Goal: Task Accomplishment & Management: Manage account settings

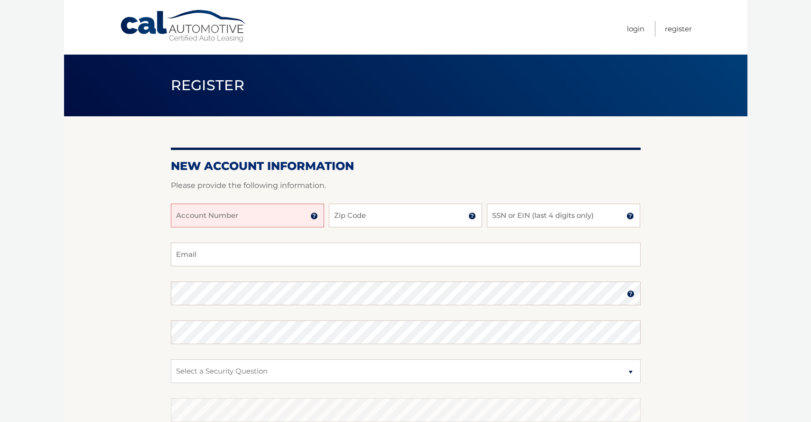
drag, startPoint x: 301, startPoint y: 218, endPoint x: 302, endPoint y: 223, distance: 5.0
click at [301, 218] on input "Account Number" at bounding box center [247, 216] width 153 height 24
type input "44455993019"
click at [454, 217] on input "Zip Code" at bounding box center [405, 216] width 153 height 24
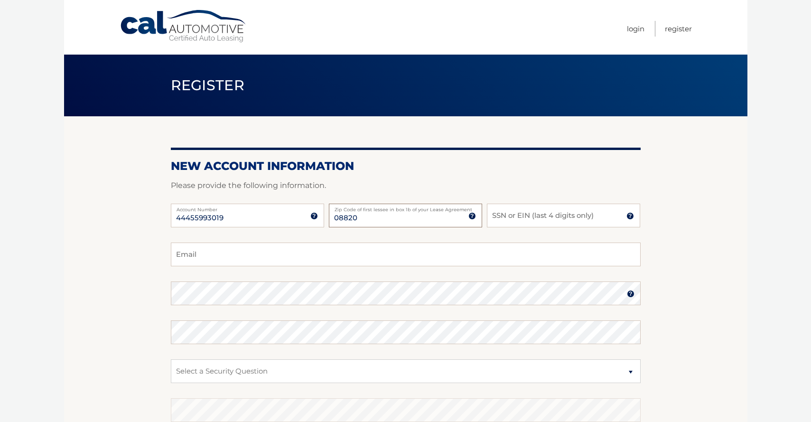
type input "08820"
click at [587, 217] on input "SSN or EIN (last 4 digits only)" at bounding box center [563, 216] width 153 height 24
type input "2945"
click at [230, 262] on input "Email" at bounding box center [406, 255] width 470 height 24
click at [272, 256] on input "kslittlestar@aol.com" at bounding box center [406, 255] width 470 height 24
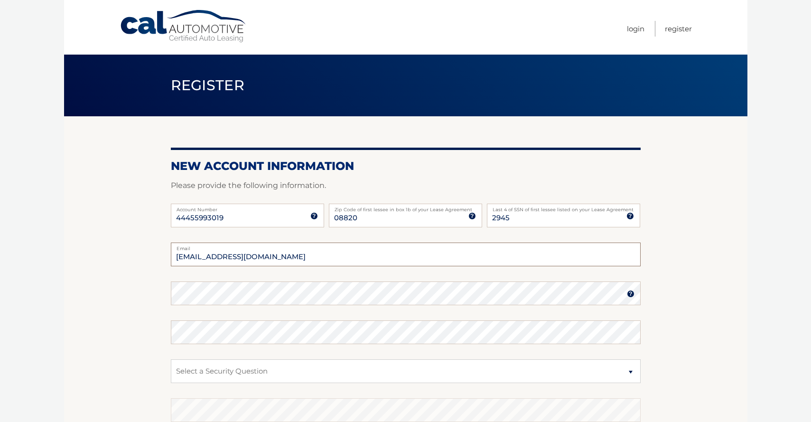
type input "kslittlestar@aol.com"
click at [171, 359] on select "Select a Security Question What was the name of your elementary school? What is…" at bounding box center [406, 371] width 470 height 24
click option "What was the name of your elementary school?" at bounding box center [0, 0] width 0 height 0
click option "What is your mother’s maiden name?" at bounding box center [0, 0] width 0 height 0
click option "What was the name of your elementary school?" at bounding box center [0, 0] width 0 height 0
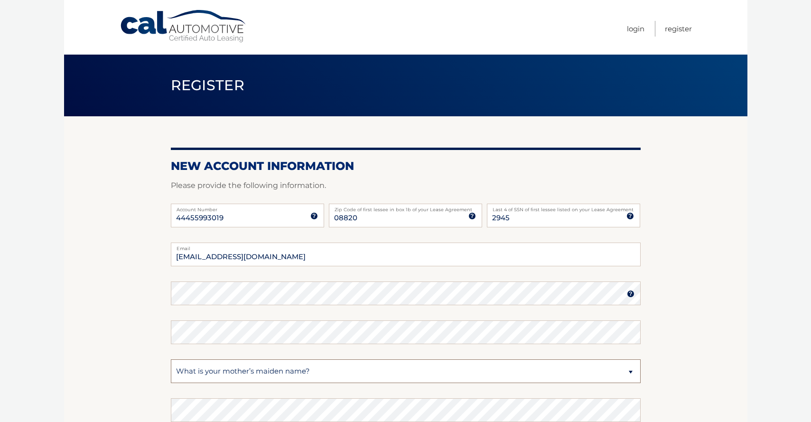
click option "What is your mother’s maiden name?" at bounding box center [0, 0] width 0 height 0
select select "1"
click option "What was the name of your elementary school?" at bounding box center [0, 0] width 0 height 0
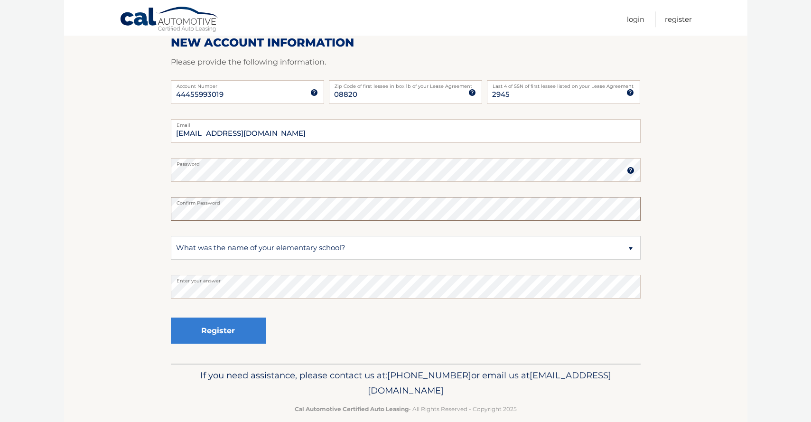
scroll to position [137, 0]
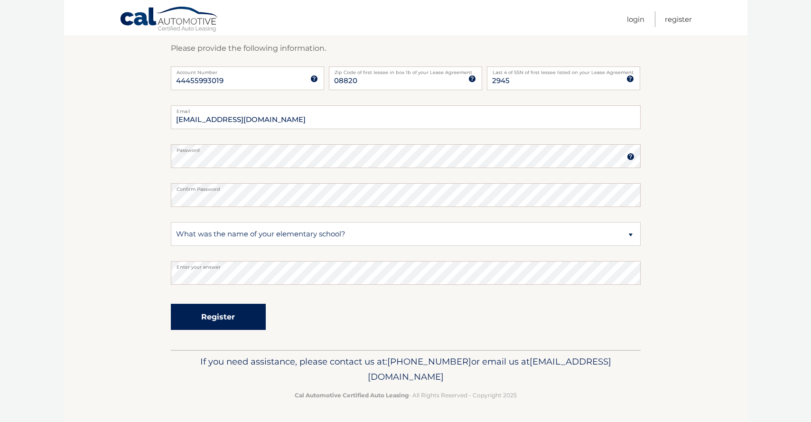
click at [245, 322] on button "Register" at bounding box center [218, 317] width 95 height 26
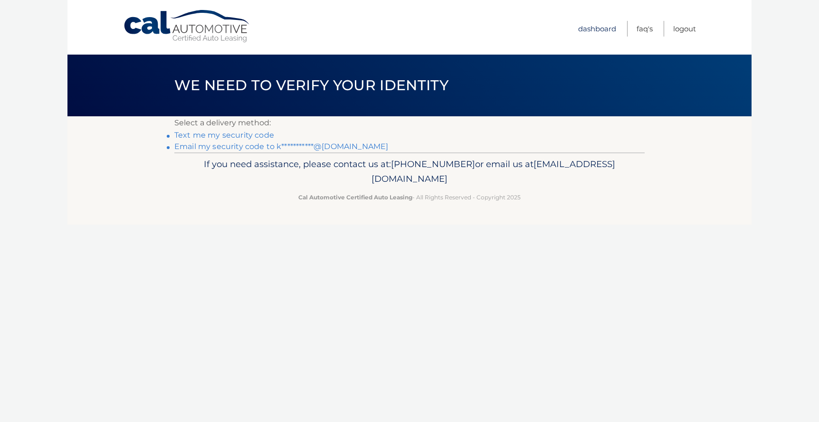
click at [604, 28] on link "Dashboard" at bounding box center [597, 29] width 38 height 16
click at [599, 31] on link "Dashboard" at bounding box center [597, 29] width 38 height 16
click at [265, 137] on link "Text me my security code" at bounding box center [224, 135] width 100 height 9
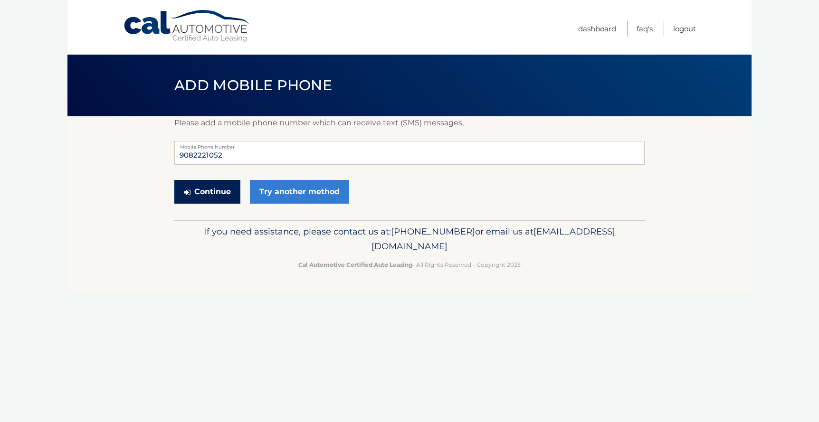
click at [222, 192] on button "Continue" at bounding box center [207, 192] width 66 height 24
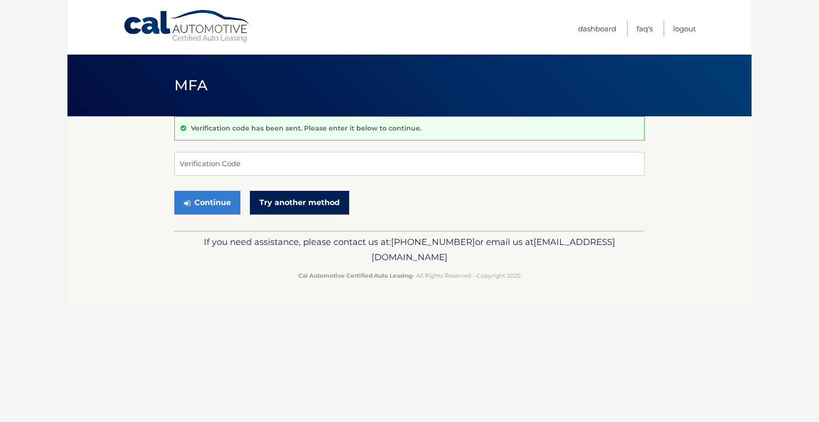
click at [297, 204] on link "Try another method" at bounding box center [299, 203] width 99 height 24
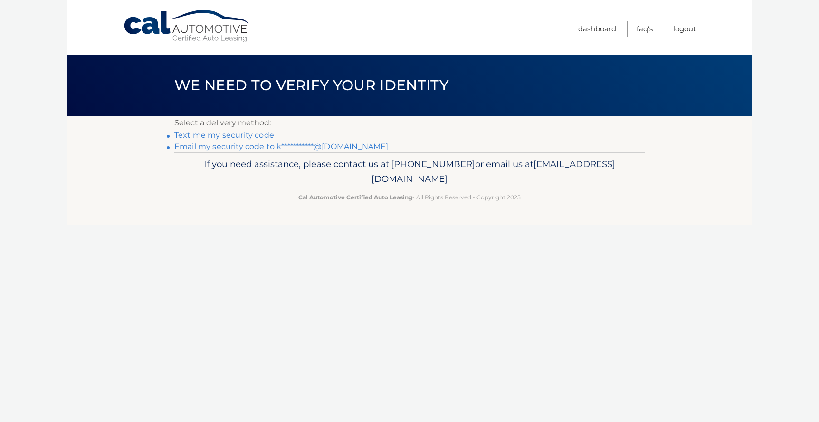
click at [253, 147] on link "**********" at bounding box center [281, 146] width 214 height 9
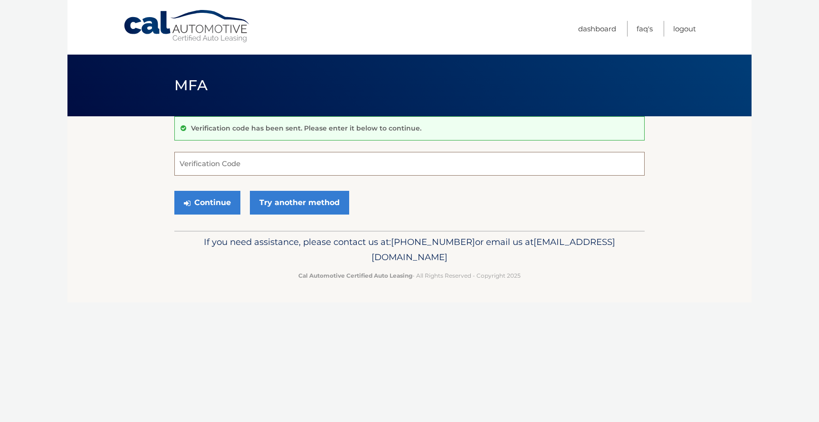
drag, startPoint x: 245, startPoint y: 161, endPoint x: 245, endPoint y: 156, distance: 4.8
click at [245, 160] on input "Verification Code" at bounding box center [409, 164] width 470 height 24
type input "988410"
click at [225, 202] on button "Continue" at bounding box center [207, 203] width 66 height 24
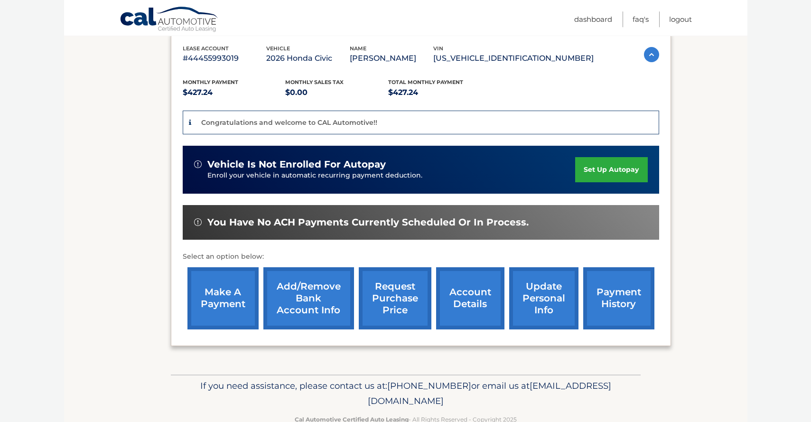
scroll to position [162, 0]
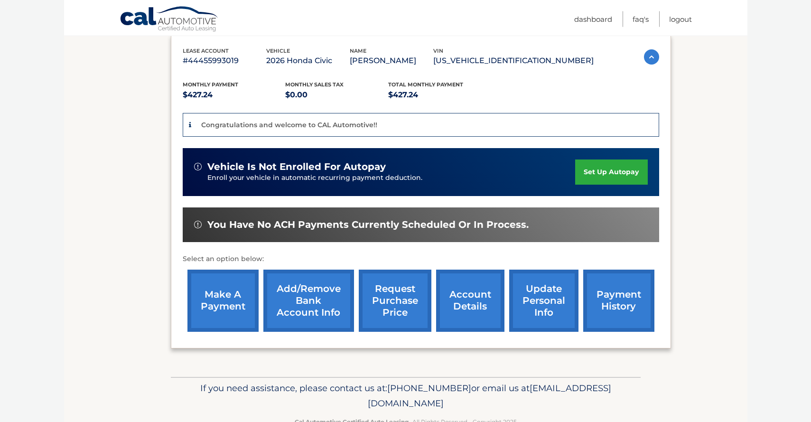
click at [300, 307] on link "Add/Remove bank account info" at bounding box center [309, 301] width 91 height 62
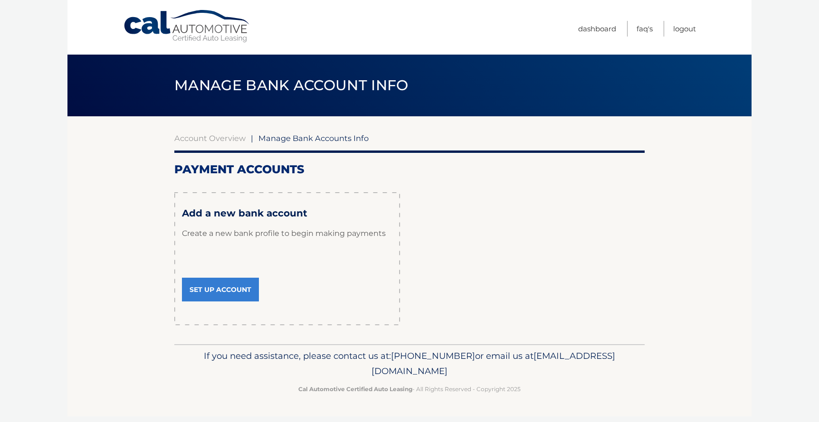
click at [246, 292] on link "Set Up Account" at bounding box center [220, 290] width 77 height 24
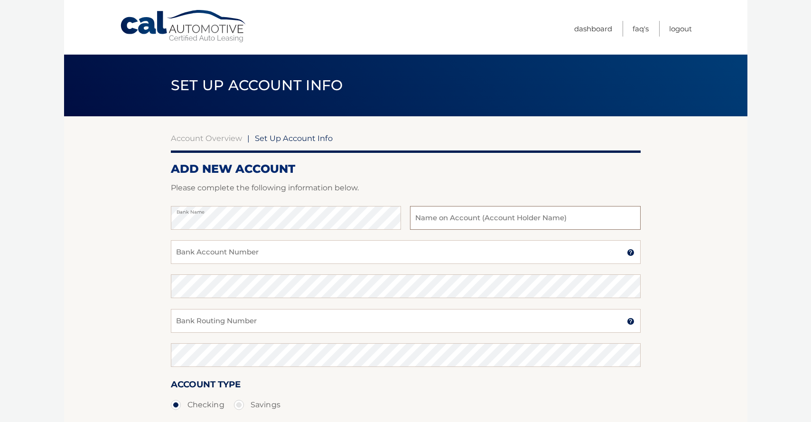
click at [538, 220] on input "text" at bounding box center [525, 218] width 230 height 24
type input "[PERSON_NAME]"
click at [283, 254] on input "Bank Account Number" at bounding box center [406, 252] width 470 height 24
click at [277, 323] on input "Bank Routing Number" at bounding box center [406, 321] width 470 height 24
type input "221979363"
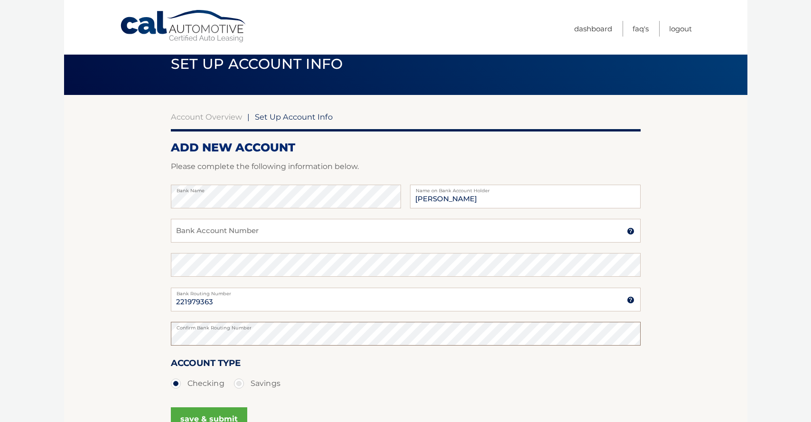
scroll to position [19, 0]
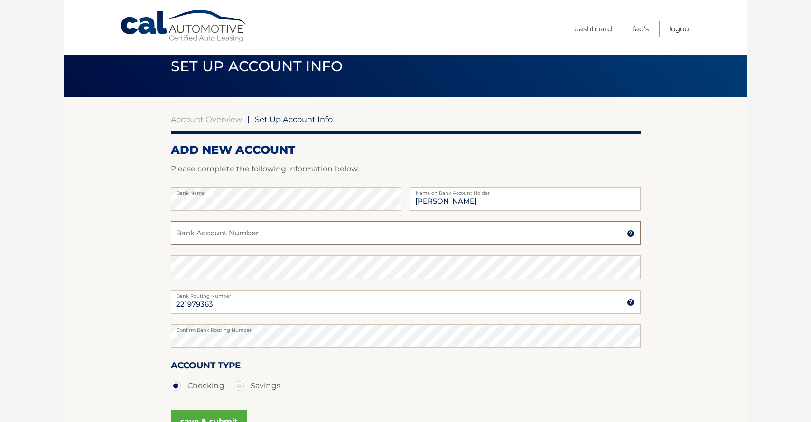
click at [212, 236] on input "Bank Account Number" at bounding box center [406, 233] width 470 height 24
type input "12000100190119"
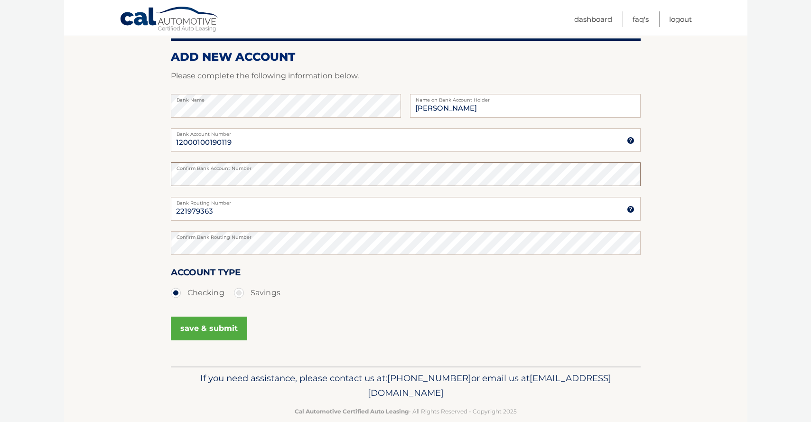
scroll to position [129, 0]
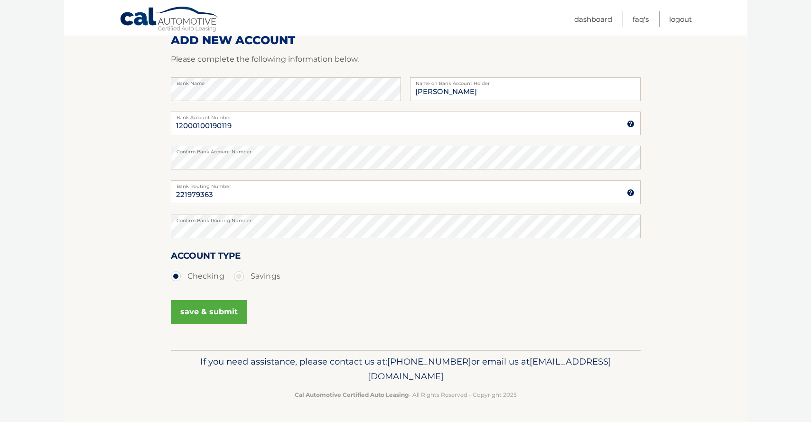
click at [200, 305] on button "save & submit" at bounding box center [209, 312] width 76 height 24
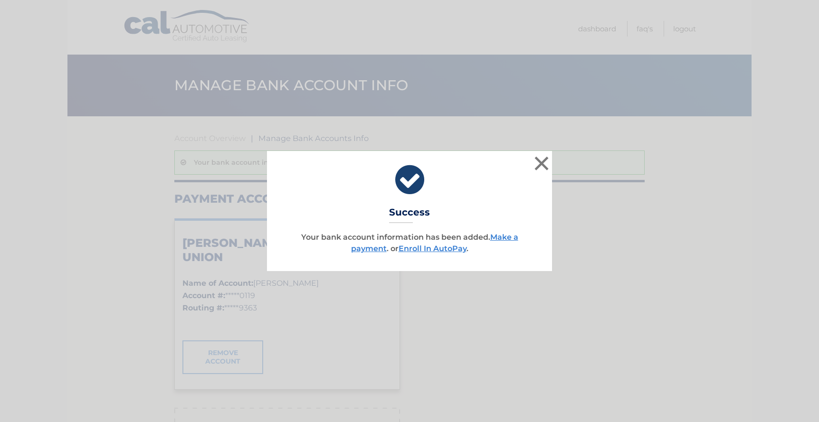
drag, startPoint x: 638, startPoint y: 294, endPoint x: 645, endPoint y: 282, distance: 13.8
click at [638, 294] on div "× Success Your bank account information has been added. Make a payment . or Enr…" at bounding box center [409, 211] width 819 height 422
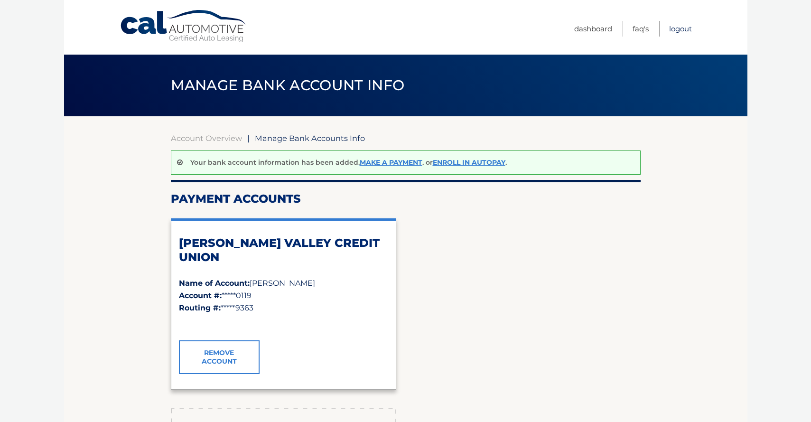
click at [684, 29] on link "Logout" at bounding box center [680, 29] width 23 height 16
